Goal: Task Accomplishment & Management: Use online tool/utility

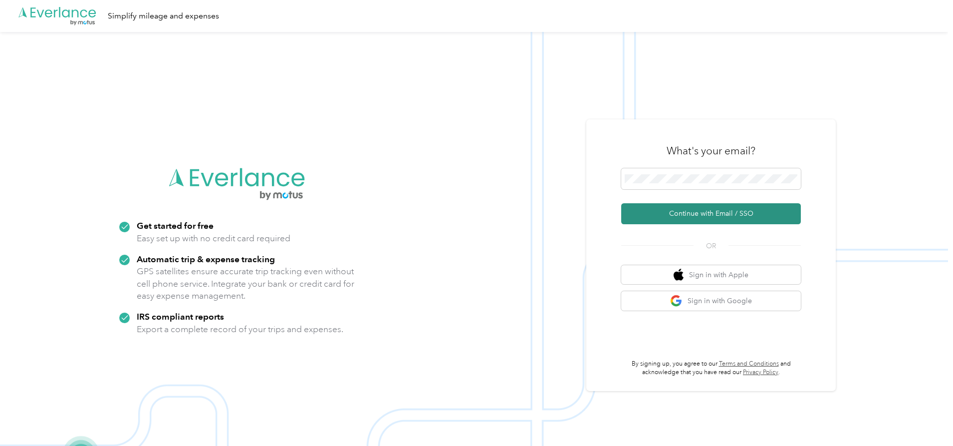
click at [693, 214] on button "Continue with Email / SSO" at bounding box center [711, 213] width 180 height 21
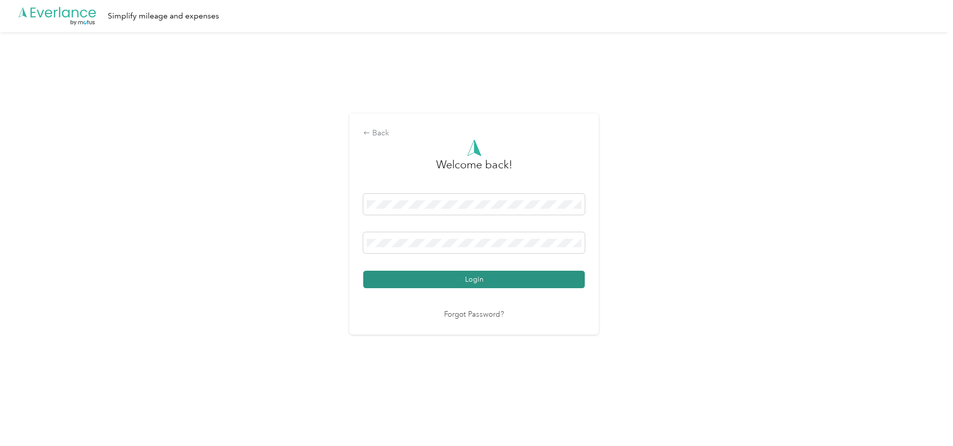
click at [465, 277] on button "Login" at bounding box center [474, 279] width 222 height 17
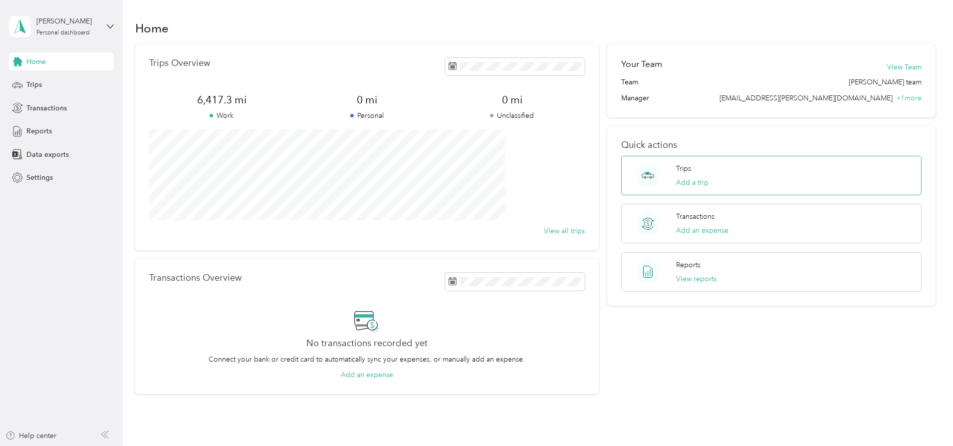
click at [681, 176] on div "Trips Add a trip" at bounding box center [692, 175] width 32 height 24
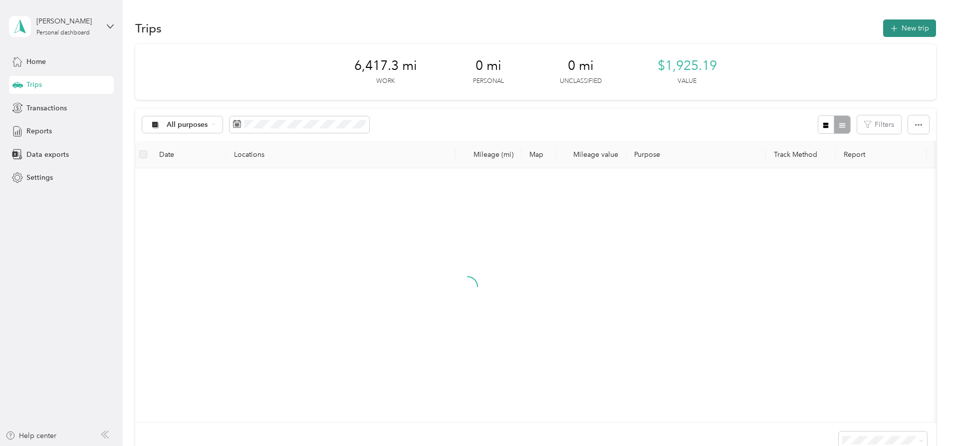
click at [883, 26] on button "New trip" at bounding box center [909, 27] width 53 height 17
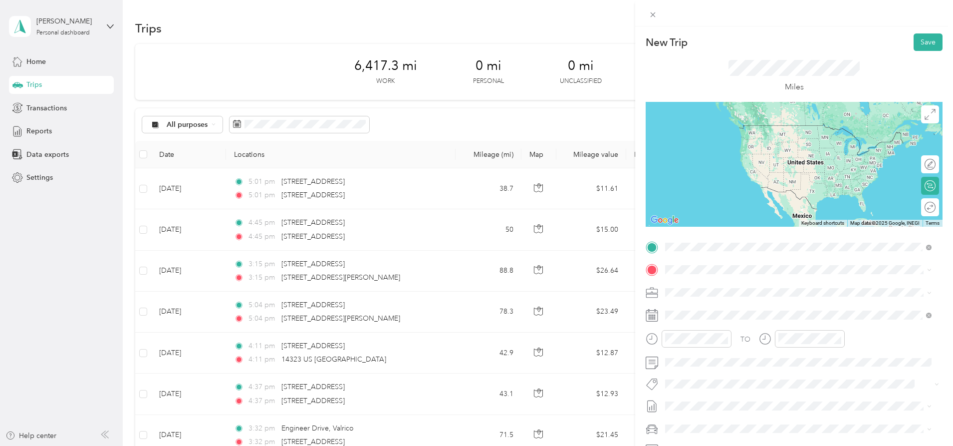
click at [719, 338] on span "[STREET_ADDRESS][US_STATE]" at bounding box center [734, 335] width 100 height 9
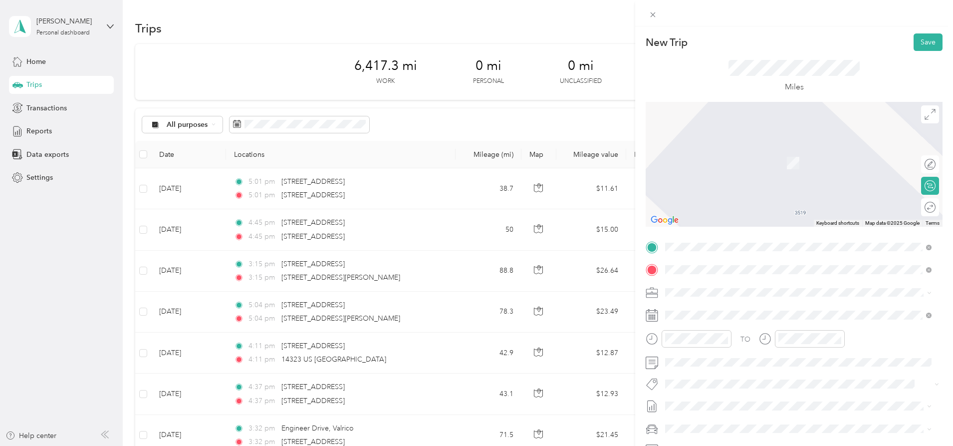
click at [722, 397] on span "[STREET_ADDRESS][US_STATE]" at bounding box center [734, 392] width 100 height 9
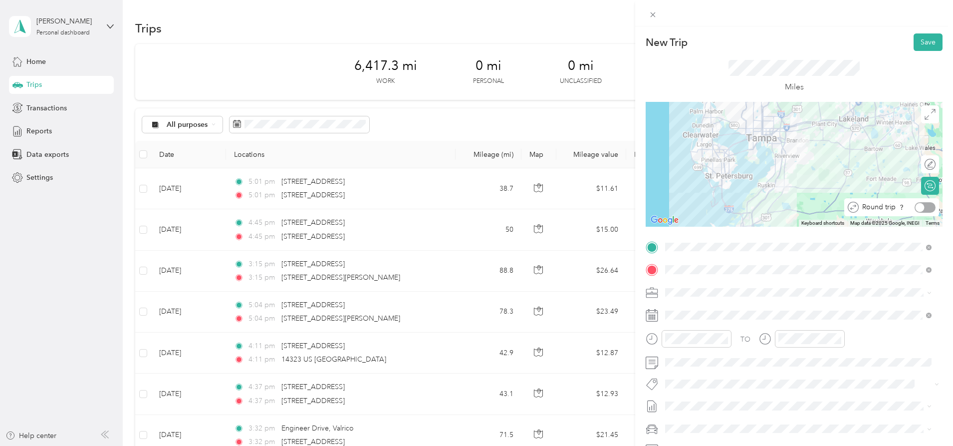
click at [916, 206] on div at bounding box center [920, 207] width 9 height 9
click at [919, 40] on button "Save" at bounding box center [928, 41] width 29 height 17
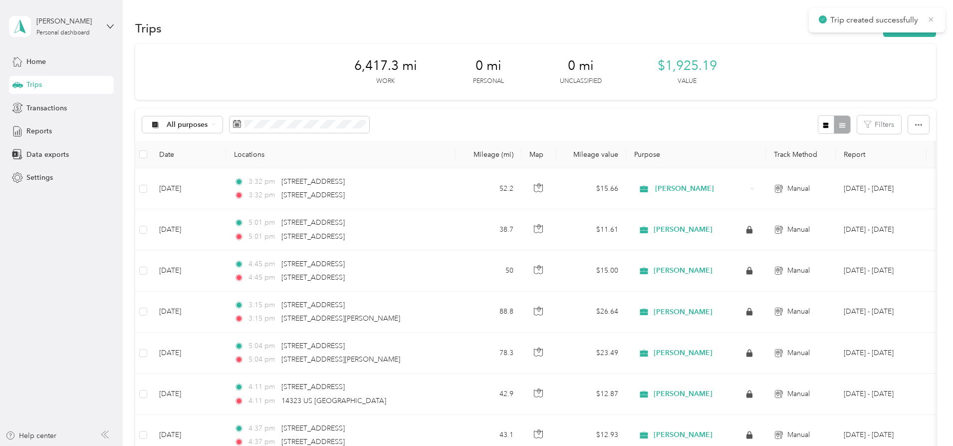
click at [928, 19] on icon at bounding box center [931, 19] width 8 height 9
click at [37, 128] on span "Reports" at bounding box center [38, 131] width 25 height 10
